Goal: Information Seeking & Learning: Find specific fact

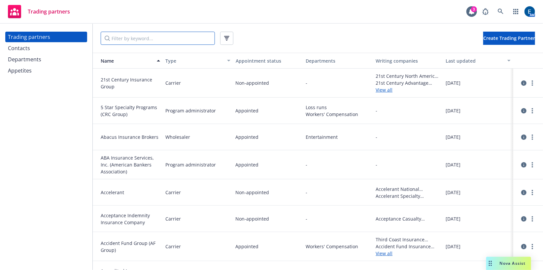
click at [164, 34] on input "Filter by keyword..." at bounding box center [158, 38] width 114 height 13
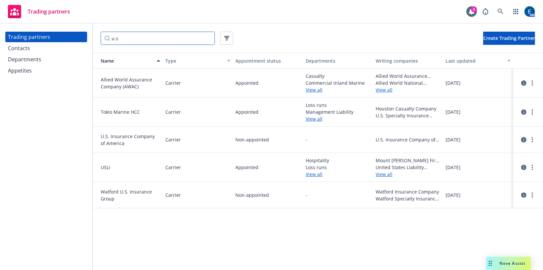
type input "u.s"
click at [521, 137] on icon "circleInformation" at bounding box center [523, 139] width 5 height 5
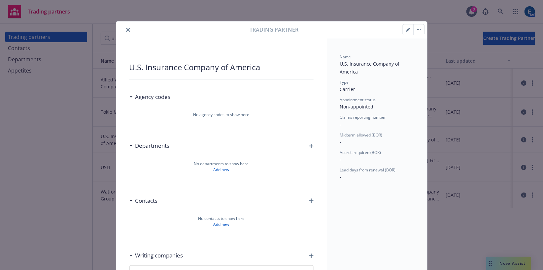
click at [126, 28] on icon "close" at bounding box center [128, 30] width 4 height 4
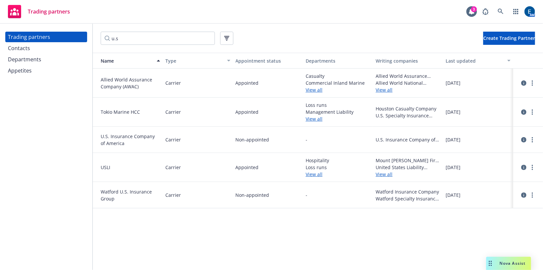
click at [384, 86] on link "View all" at bounding box center [407, 89] width 65 height 7
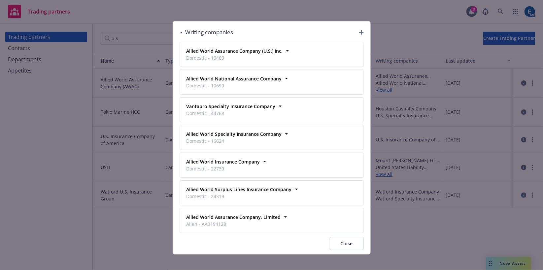
click at [352, 237] on button "Close" at bounding box center [347, 243] width 34 height 13
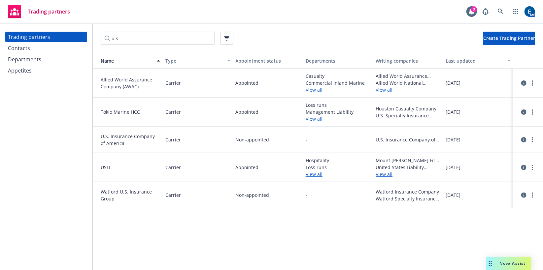
click at [383, 171] on link "View all" at bounding box center [407, 174] width 65 height 7
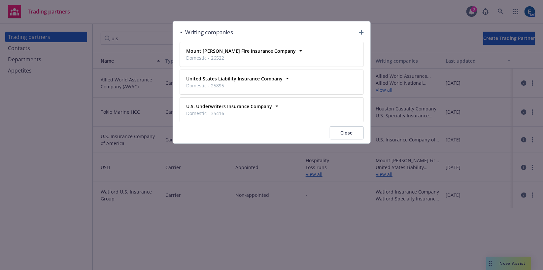
click at [346, 128] on button "Close" at bounding box center [347, 132] width 34 height 13
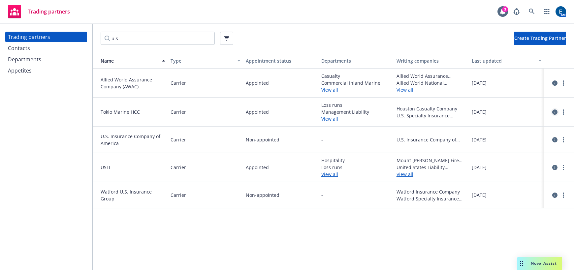
click at [542, 110] on icon "circleInformation" at bounding box center [554, 112] width 5 height 5
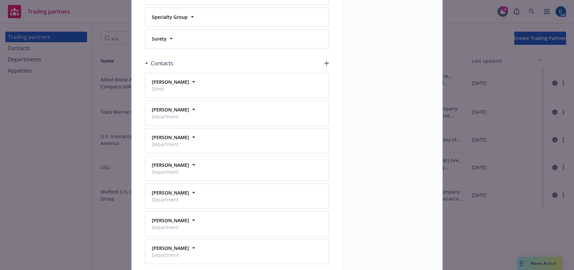
scroll to position [319, 0]
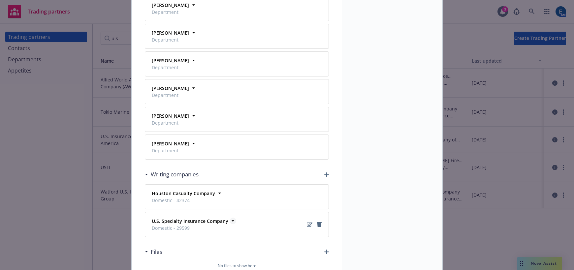
click at [230, 218] on icon at bounding box center [233, 221] width 7 height 7
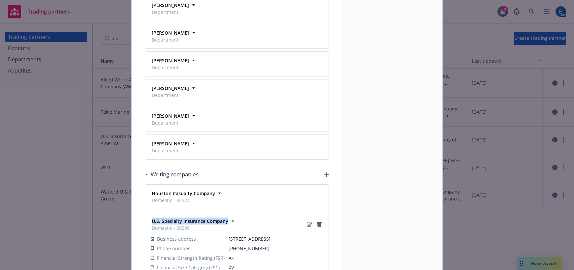
drag, startPoint x: 224, startPoint y: 177, endPoint x: 146, endPoint y: 178, distance: 77.5
copy strong "U.S. Specialty Insurance Company"
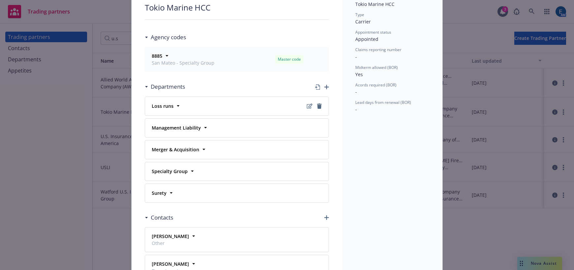
scroll to position [0, 0]
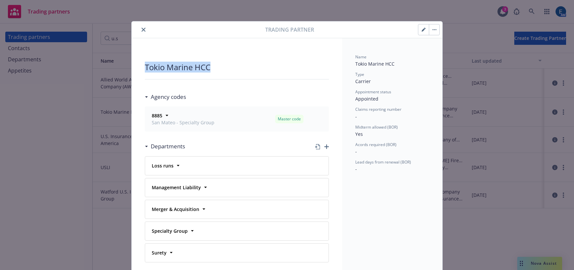
drag, startPoint x: 170, startPoint y: 56, endPoint x: 131, endPoint y: 55, distance: 38.6
copy div "Tokio Marine HCC"
click at [142, 28] on icon "close" at bounding box center [144, 30] width 4 height 4
